Goal: Task Accomplishment & Management: Manage account settings

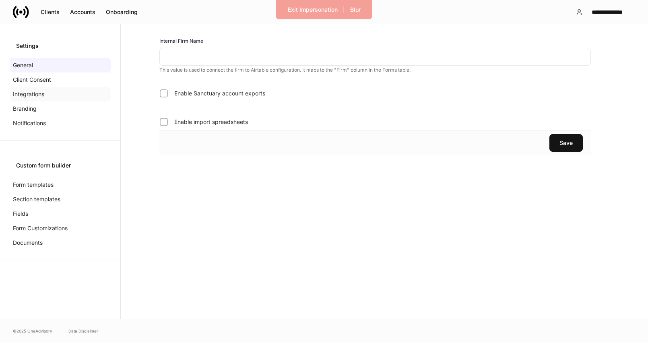
click at [62, 94] on div "Integrations" at bounding box center [60, 94] width 101 height 14
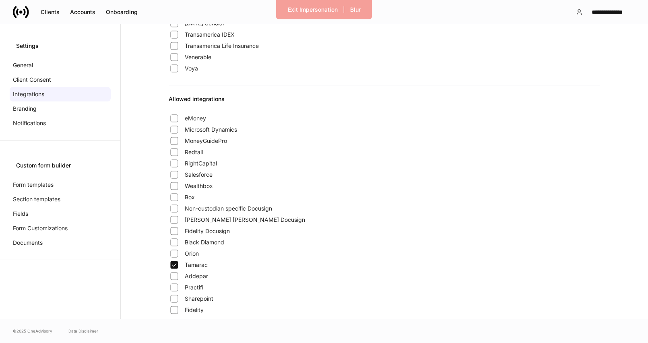
scroll to position [511, 0]
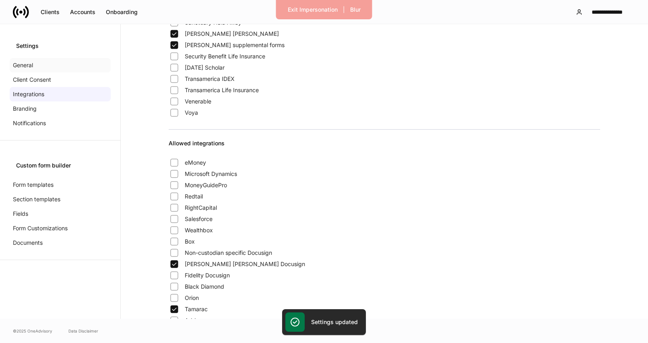
click at [62, 65] on div "General" at bounding box center [60, 65] width 101 height 14
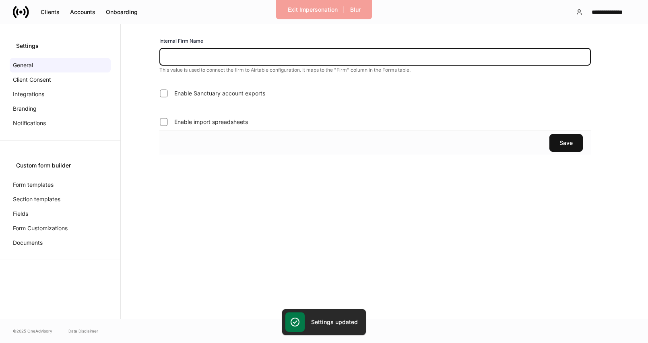
click at [202, 56] on input "text" at bounding box center [375, 57] width 432 height 18
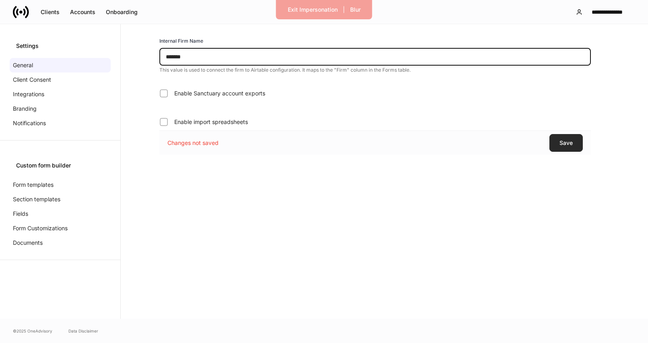
type input "*******"
click at [563, 145] on div "Save" at bounding box center [566, 143] width 13 height 6
